Goal: Transaction & Acquisition: Download file/media

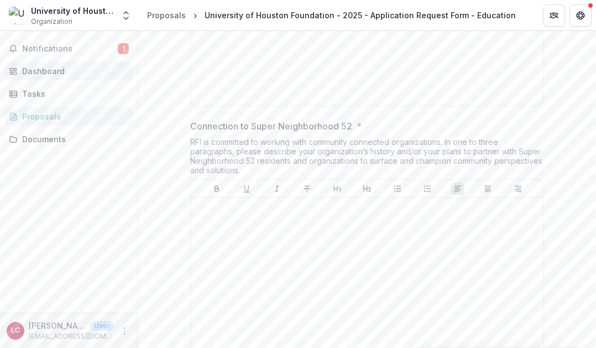
click at [37, 76] on div "Dashboard" at bounding box center [73, 71] width 102 height 12
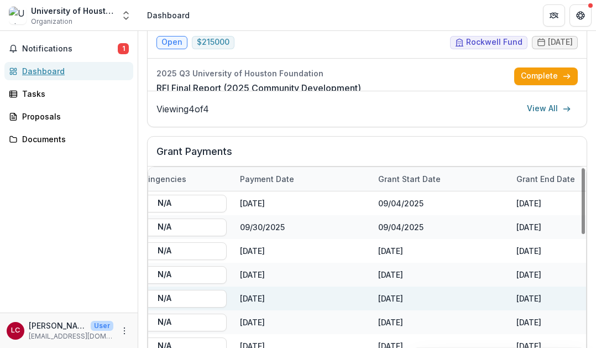
scroll to position [0, 607]
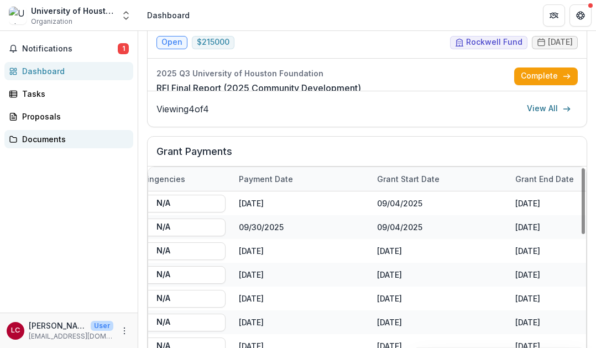
click at [71, 139] on div "Documents" at bounding box center [73, 139] width 102 height 12
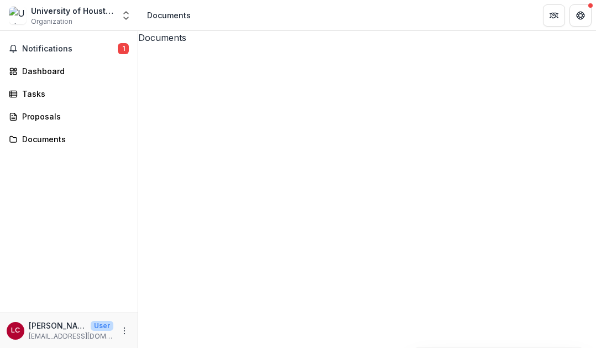
click at [156, 76] on icon at bounding box center [367, 273] width 458 height 458
